Goal: Find specific page/section: Find specific page/section

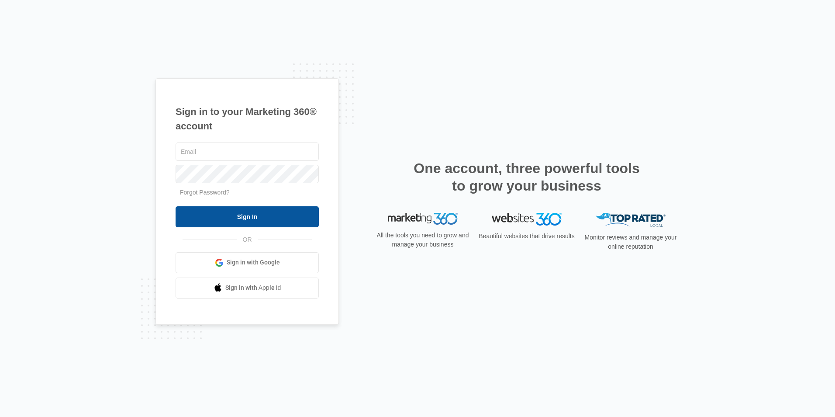
type input "[EMAIL_ADDRESS][DOMAIN_NAME]"
click at [238, 213] on input "Sign In" at bounding box center [247, 216] width 143 height 21
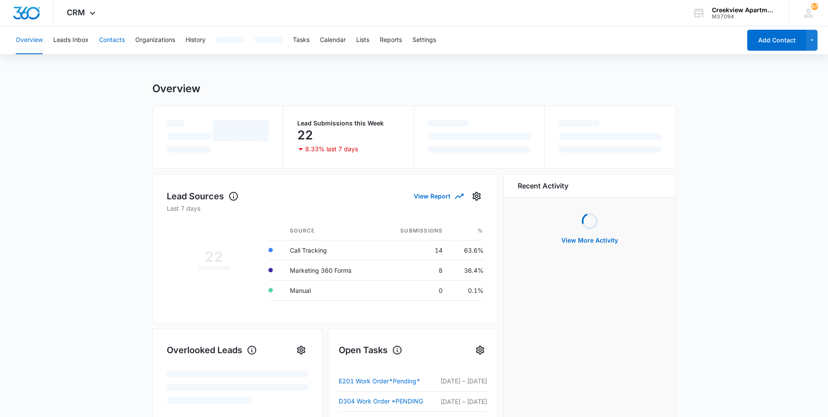
click at [115, 47] on button "Contacts" at bounding box center [112, 40] width 26 height 28
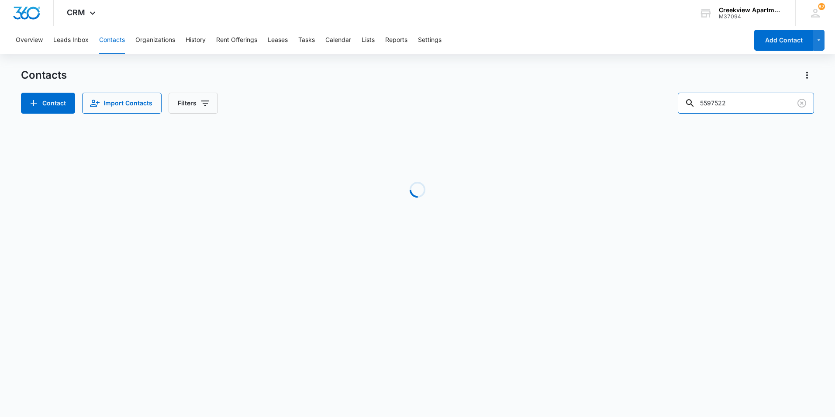
drag, startPoint x: 680, startPoint y: 103, endPoint x: 665, endPoint y: 103, distance: 14.4
click at [665, 103] on div "Contact Import Contacts Filters 5597522" at bounding box center [417, 103] width 793 height 21
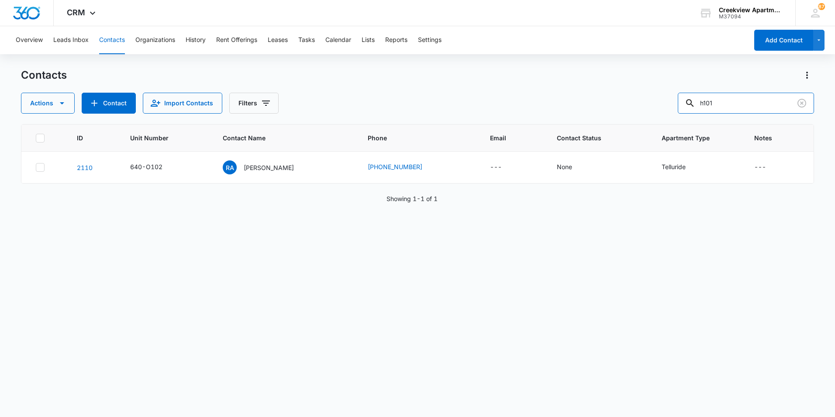
type input "h101"
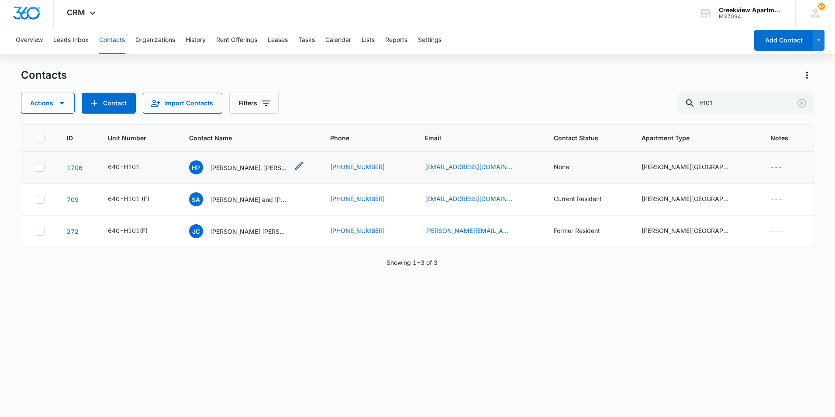
click at [266, 167] on p "[PERSON_NAME], [PERSON_NAME]" at bounding box center [249, 167] width 79 height 9
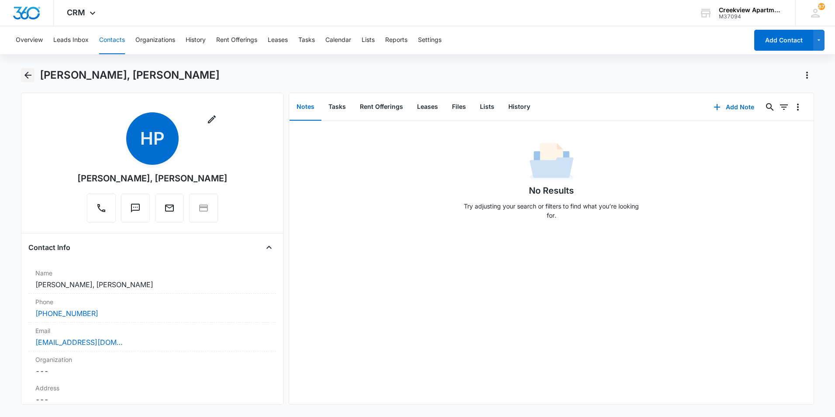
click at [28, 77] on icon "Back" at bounding box center [28, 75] width 10 height 10
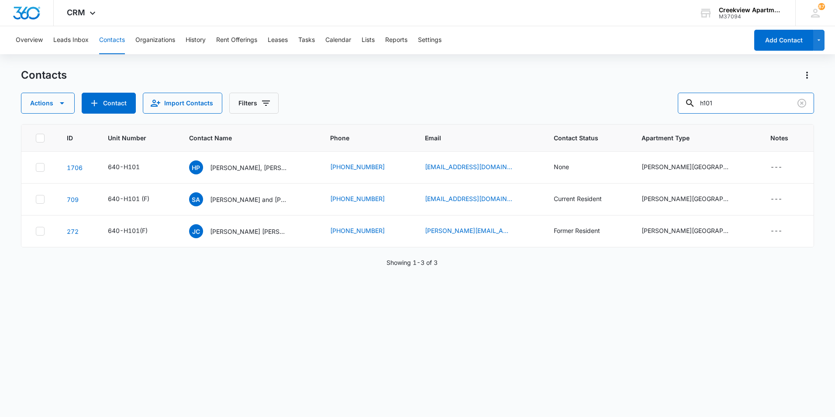
drag, startPoint x: 742, startPoint y: 107, endPoint x: 684, endPoint y: 95, distance: 59.3
click at [684, 95] on div "Actions Contact Import Contacts Filters h101" at bounding box center [417, 103] width 793 height 21
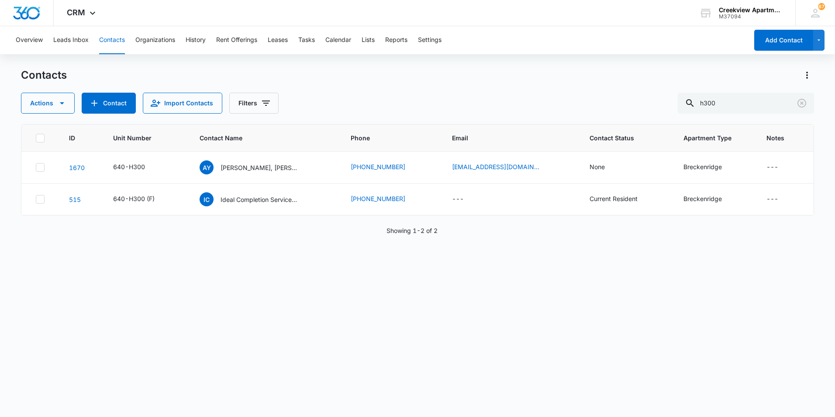
click at [310, 306] on div "ID Unit Number Contact Name Phone Email Contact Status Apartment Type Notes 167…" at bounding box center [417, 264] width 793 height 281
click at [685, 98] on div "Actions Contact Import Contacts Filters h300" at bounding box center [417, 103] width 793 height 21
type input "p301"
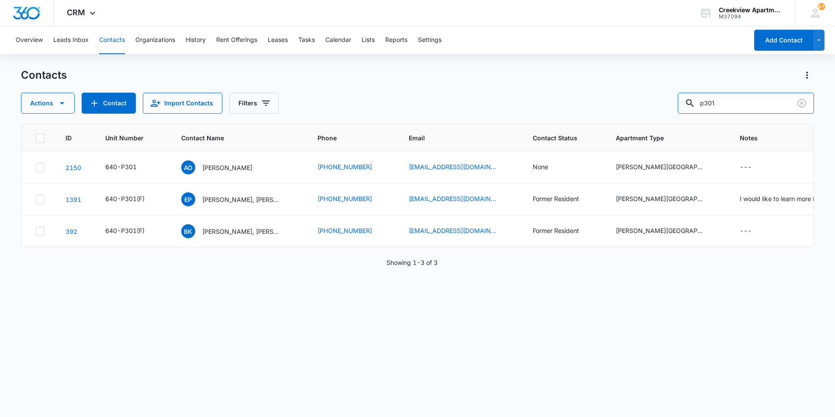
drag, startPoint x: 704, startPoint y: 93, endPoint x: 677, endPoint y: 91, distance: 27.2
click at [677, 91] on div "Contacts Actions Contact Import Contacts Filters p301" at bounding box center [417, 90] width 793 height 45
click at [371, 92] on div "Contacts Actions Contact Import Contacts Filters" at bounding box center [417, 90] width 793 height 45
click at [736, 375] on div "ID Unit Number Contact Name Phone Email Contact Status Apartment Type Notes 215…" at bounding box center [417, 264] width 793 height 281
